Goal: Task Accomplishment & Management: Manage account settings

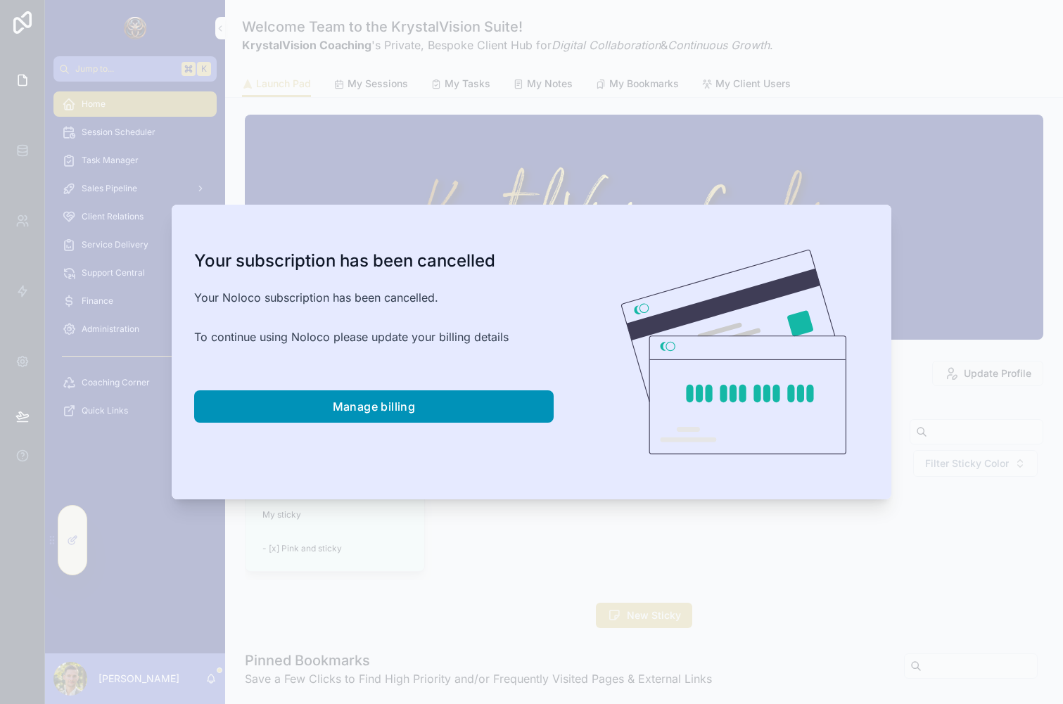
click at [329, 414] on button "Manage billing" at bounding box center [373, 406] width 359 height 32
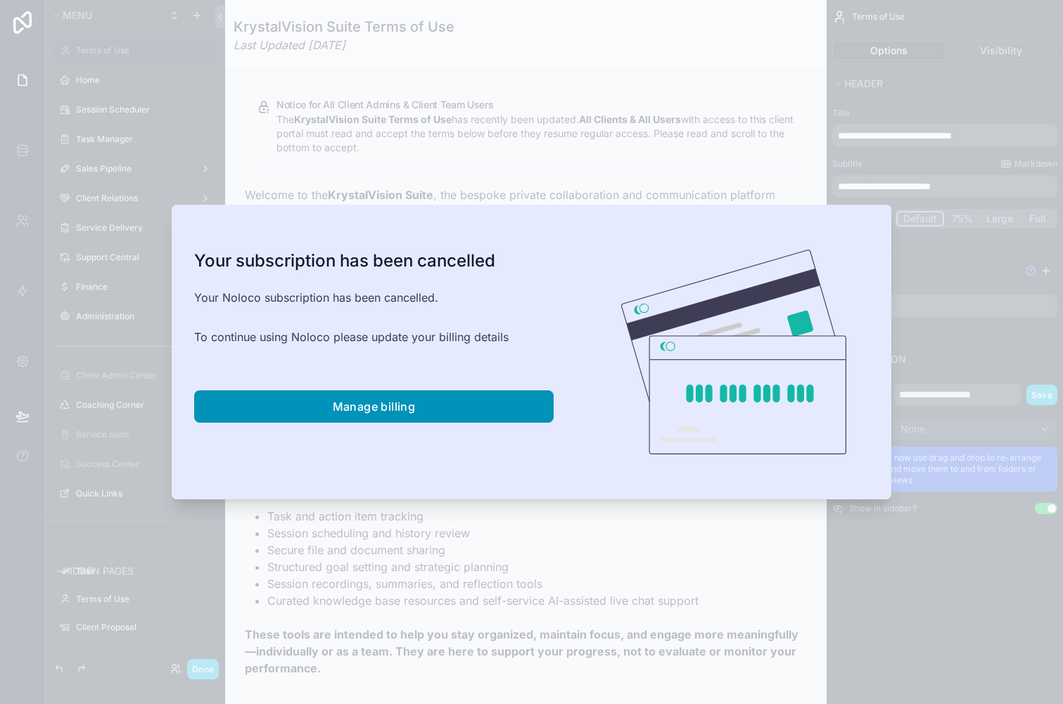
click at [357, 412] on span "Manage billing" at bounding box center [374, 407] width 83 height 14
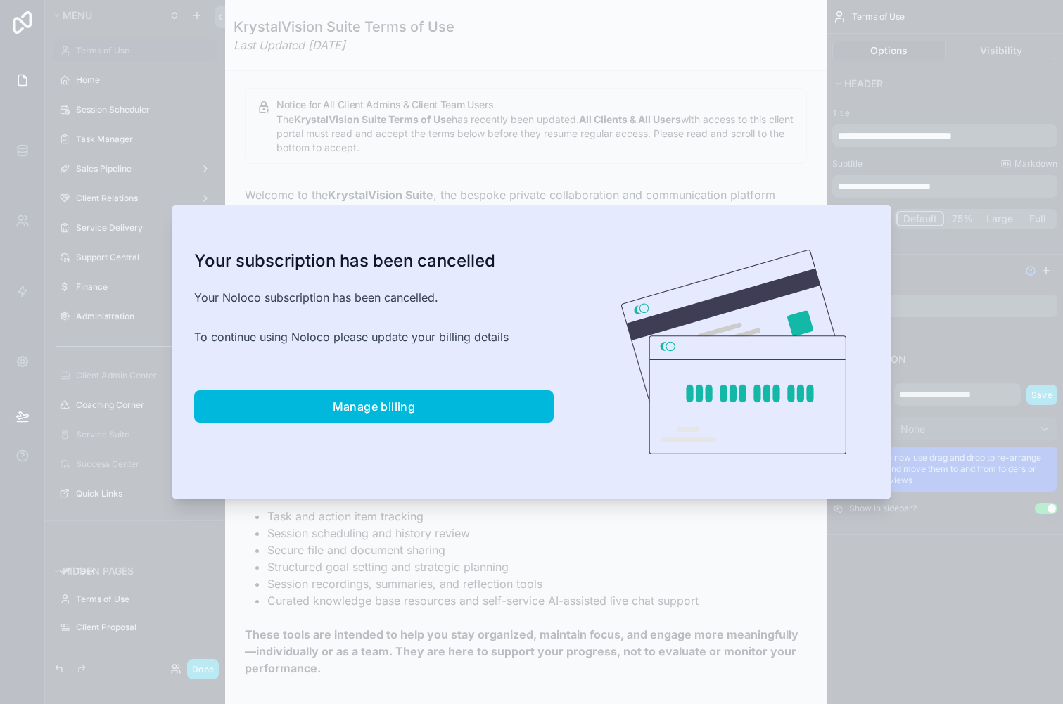
click at [587, 109] on div at bounding box center [531, 352] width 1063 height 704
click at [300, 122] on div at bounding box center [531, 352] width 1063 height 704
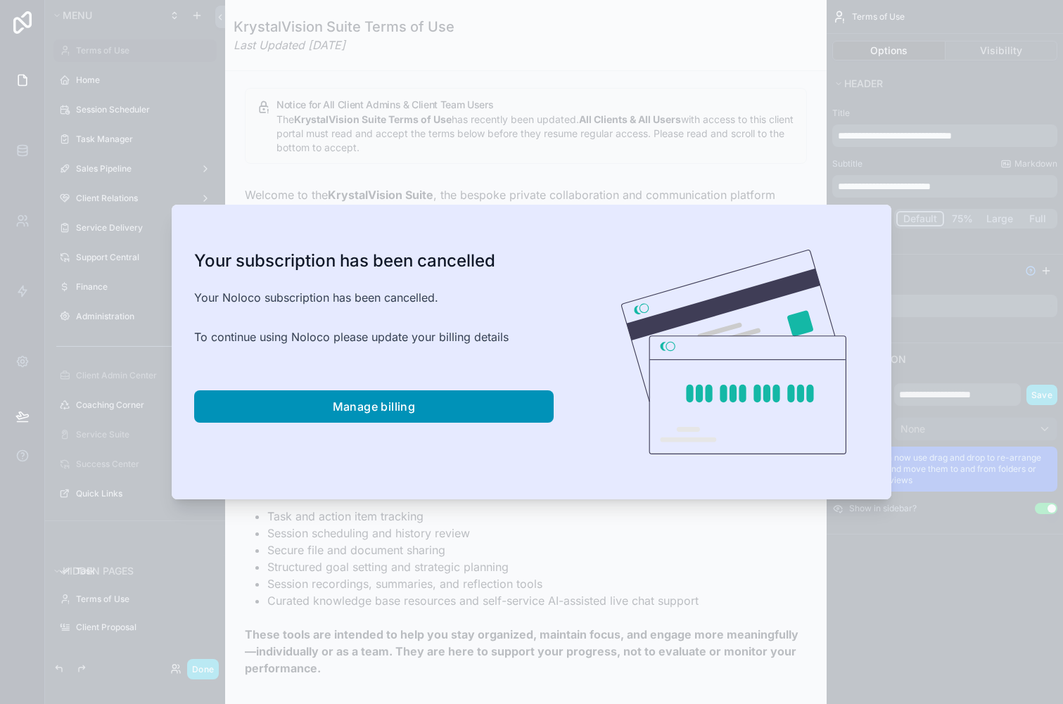
click at [389, 405] on span "Manage billing" at bounding box center [374, 407] width 83 height 14
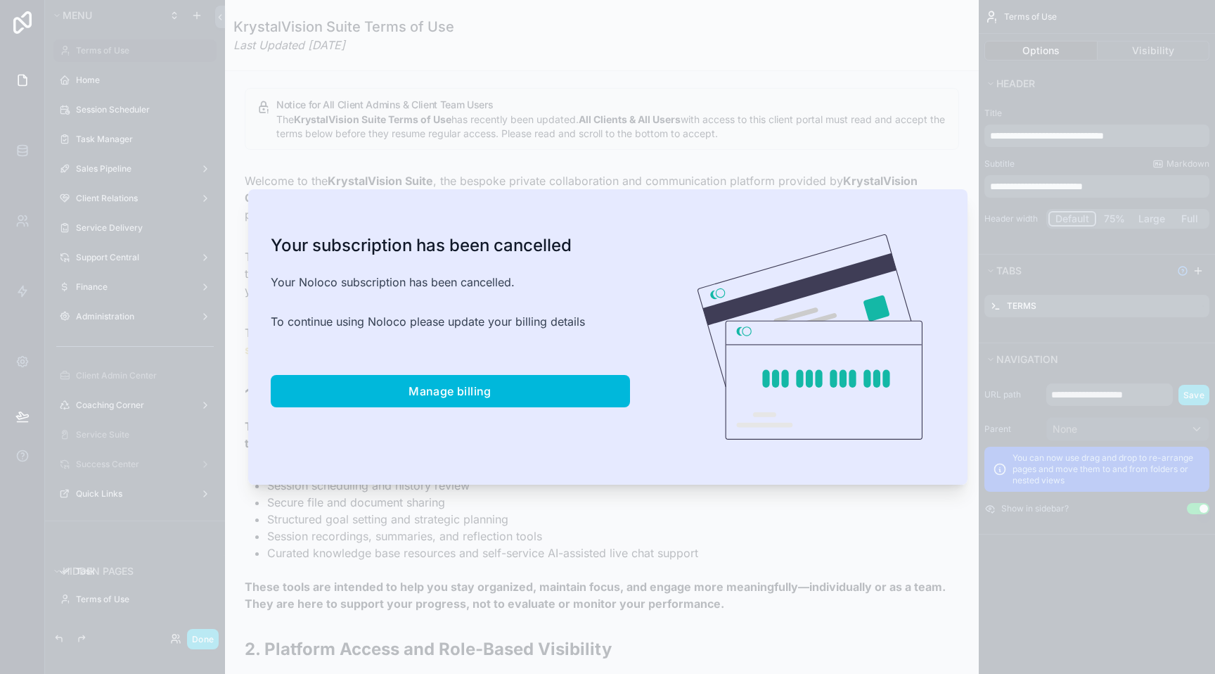
click at [213, 146] on div at bounding box center [607, 337] width 1215 height 674
click at [588, 110] on div at bounding box center [607, 337] width 1215 height 674
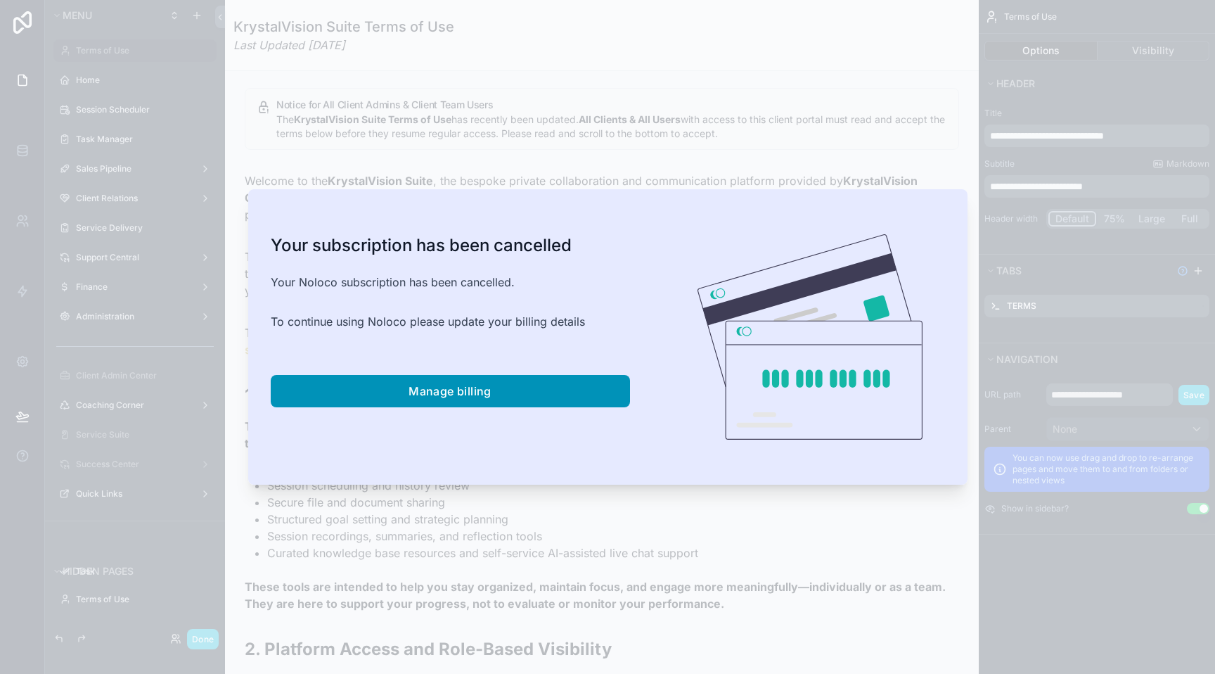
click at [419, 388] on span "Manage billing" at bounding box center [450, 391] width 83 height 14
